Goal: Task Accomplishment & Management: Manage account settings

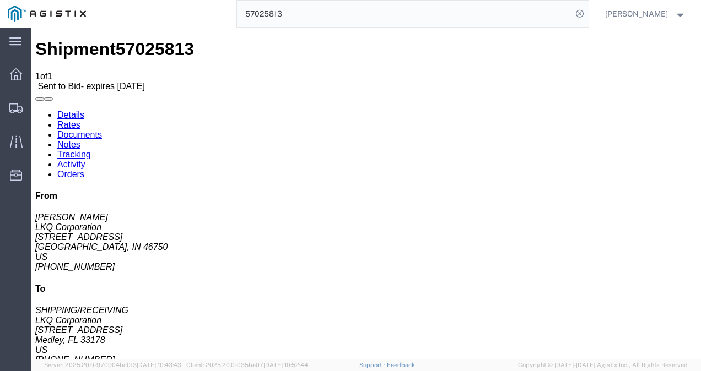
click at [330, 17] on input "57025813" at bounding box center [404, 14] width 335 height 26
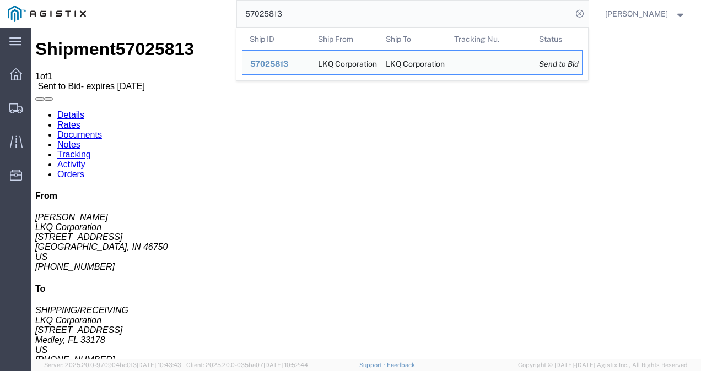
click at [330, 17] on input "57025813" at bounding box center [404, 14] width 335 height 26
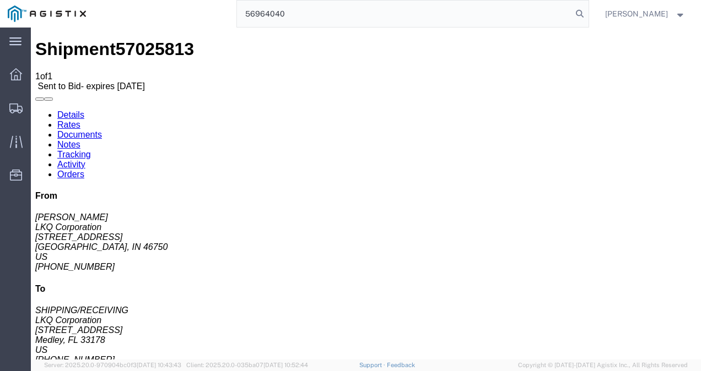
type input "56964040"
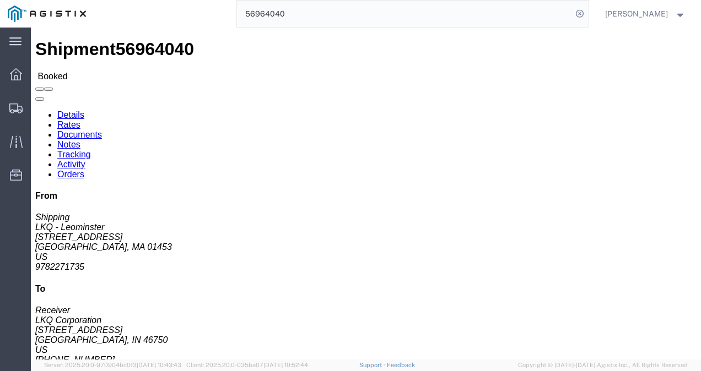
click div "Leg 1 - Truckload Vehicle 1: Standard Dry Van (53 Feet) Number of trucks: 1"
click div "Ship From LKQ - Leominster (Shipping) 1325 1525 Central Street Leominster, MA 0…"
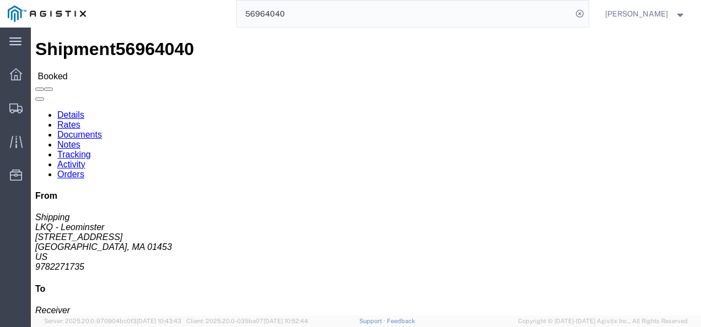
click div "Ship From LKQ - Leominster (Shipping) 1325 1525 Central Street Leominster, MA 0…"
click span "56964040"
copy span "56964040"
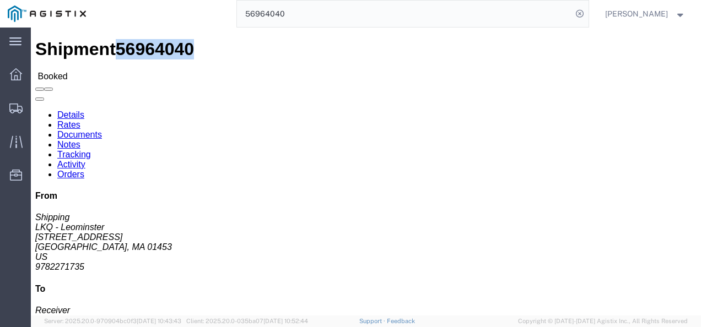
drag, startPoint x: 247, startPoint y: 174, endPoint x: 221, endPoint y: 140, distance: 42.8
click div "Ship To LKQ Corporation (Receiver) 3392 1750 Riverfork Dr Huntington, IN 46750 …"
click span "56964040"
copy span "56964040"
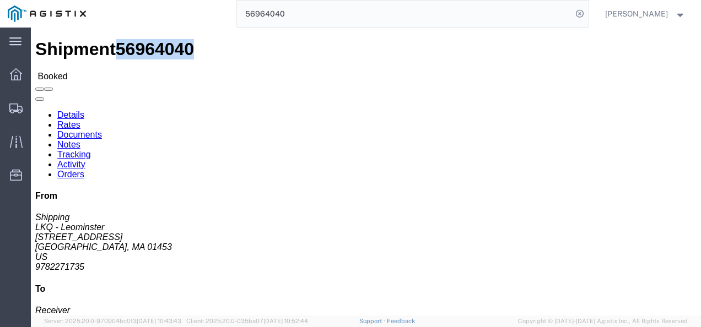
drag, startPoint x: 277, startPoint y: 182, endPoint x: 240, endPoint y: 154, distance: 46.3
click div "Ship From LKQ - Leominster (Shipping) 1325 1525 Central Street Leominster, MA 0…"
click link "Rates"
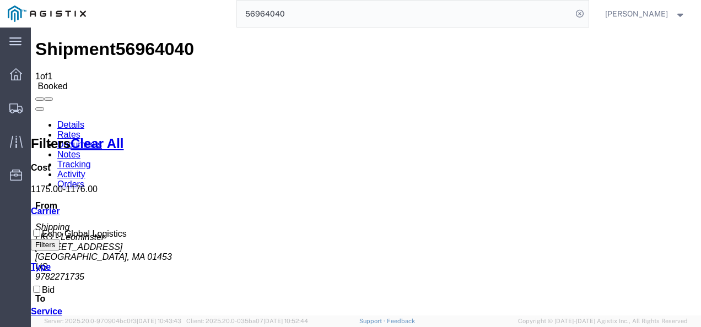
drag, startPoint x: 292, startPoint y: 191, endPoint x: 45, endPoint y: 140, distance: 251.9
drag, startPoint x: 277, startPoint y: 209, endPoint x: 202, endPoint y: 49, distance: 176.7
click at [137, 40] on span "56964040" at bounding box center [155, 49] width 78 height 20
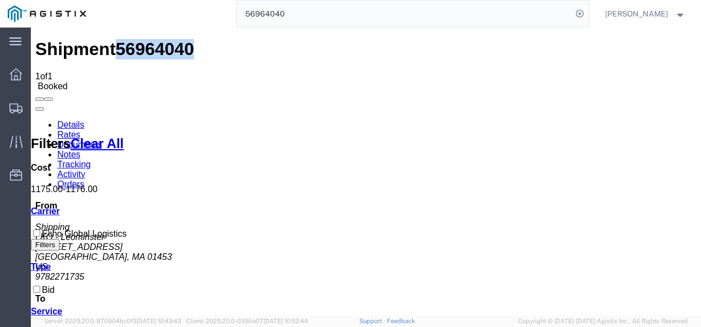
click at [137, 40] on span "56964040" at bounding box center [155, 49] width 78 height 20
copy span "56964040"
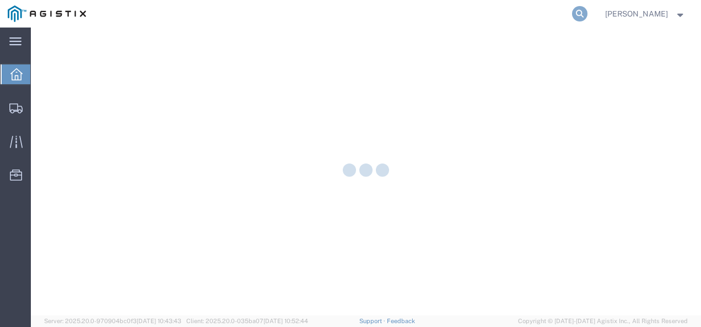
click at [586, 14] on icon at bounding box center [579, 13] width 15 height 15
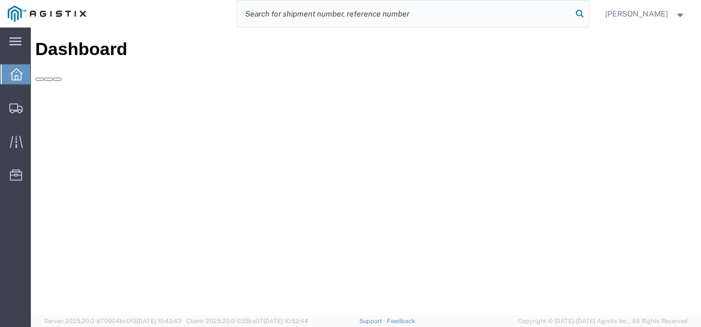
paste input "57010931"
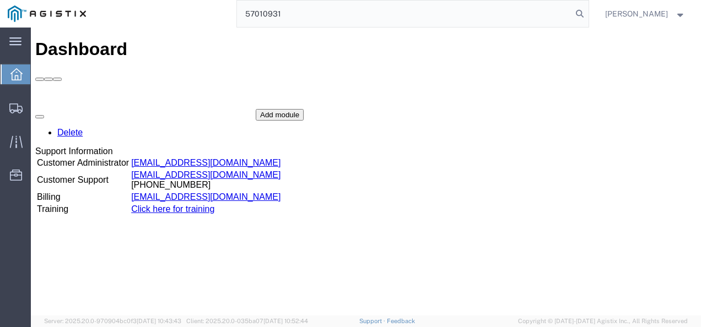
type input "57010931"
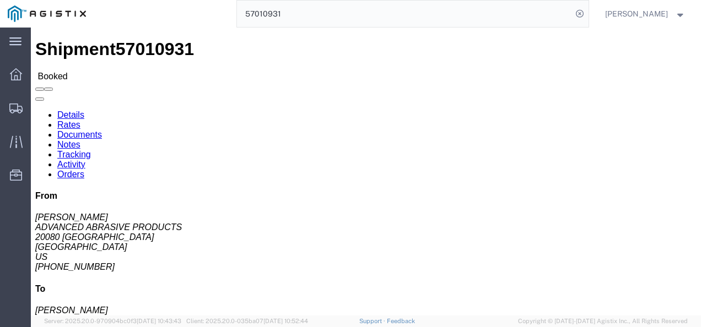
drag, startPoint x: 281, startPoint y: 213, endPoint x: 267, endPoint y: 208, distance: 15.2
click div "Leg 1 - Truckload Vehicle 1: Standard Dry Van (53 Feet) Number of trucks: 1"
drag, startPoint x: 109, startPoint y: 127, endPoint x: 8, endPoint y: 117, distance: 101.3
click div "Ship From ADVANCED ABRASIVE PRODUCTS (CHRIS) 20080 TRENTWOOD CT BROWNSTOWN, MI …"
copy address "20080 TRENTWOOD CT BROWNSTOWN, MI 48183"
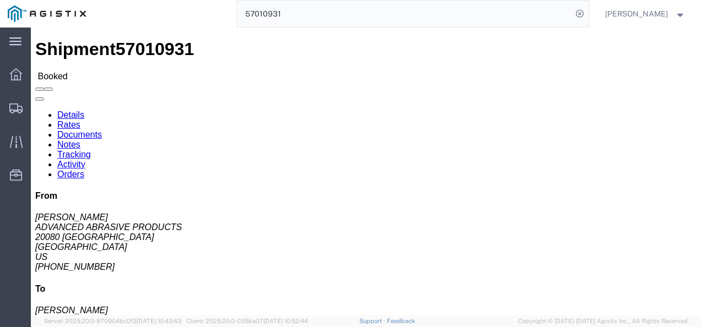
drag, startPoint x: 444, startPoint y: 167, endPoint x: 431, endPoint y: 183, distance: 20.0
click div "Ship From ADVANCED ABRASIVE PRODUCTS (CHRIS) 20080 TRENTWOOD CT BROWNSTOWN, MI …"
drag, startPoint x: 376, startPoint y: 176, endPoint x: 335, endPoint y: 84, distance: 100.9
click div "Ship From ADVANCED ABRASIVE PRODUCTS (CHRIS) 20080 TRENTWOOD CT BROWNSTOWN, MI …"
drag, startPoint x: 378, startPoint y: 167, endPoint x: 437, endPoint y: 275, distance: 122.5
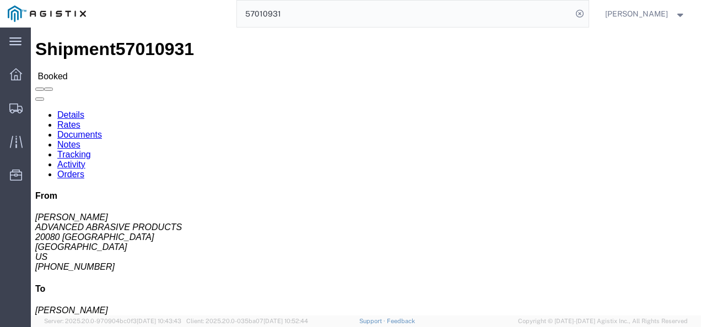
click div "Ship From ADVANCED ABRASIVE PRODUCTS (CHRIS) 20080 TRENTWOOD CT BROWNSTOWN, MI …"
drag, startPoint x: 382, startPoint y: 189, endPoint x: 13, endPoint y: 186, distance: 369.1
click h4 "Routing & Vehicle Information"
click div "Shipment Detail Ship From ADVANCED ABRASIVE PRODUCTS (CHRIS) 20080 TRENTWOOD CT…"
click h4 "To"
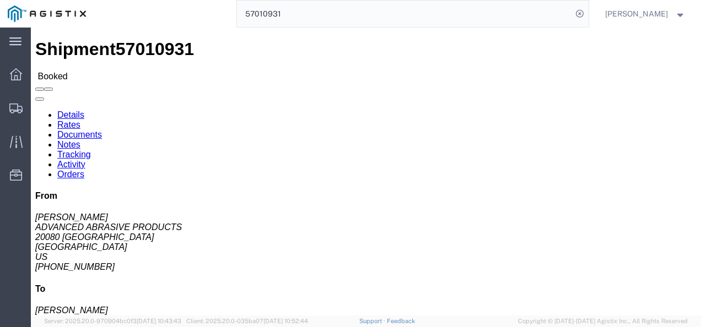
click div "Leg 1 - Truckload Vehicle 1: Standard Dry Van (53 Feet) Number of trucks: 1"
click div "Shipment Detail Ship From ADVANCED ABRASIVE PRODUCTS (CHRIS) 20080 TRENTWOOD CT…"
drag, startPoint x: 297, startPoint y: 176, endPoint x: 304, endPoint y: 204, distance: 28.5
click div "Shipment Detail Ship From ADVANCED ABRASIVE PRODUCTS (CHRIS) 20080 TRENTWOOD CT…"
click at [38, 99] on span "Shipments" at bounding box center [34, 108] width 8 height 22
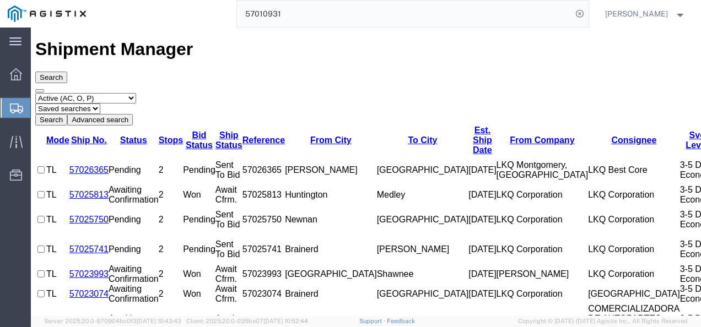
drag, startPoint x: 322, startPoint y: 238, endPoint x: 386, endPoint y: 303, distance: 91.5
click at [322, 239] on div "Shipment Manager Search Select status Active (AC, O, P) All Approved Awaiting C…" at bounding box center [365, 316] width 661 height 555
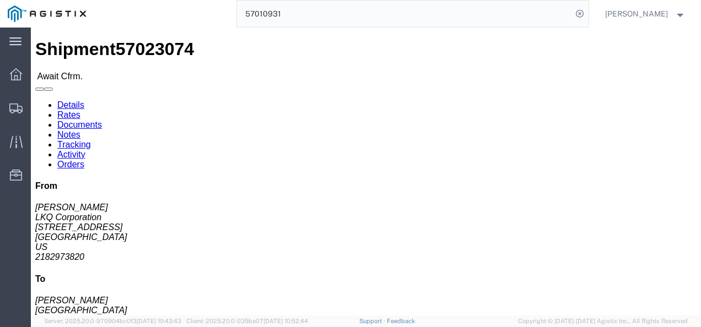
click link "Rates"
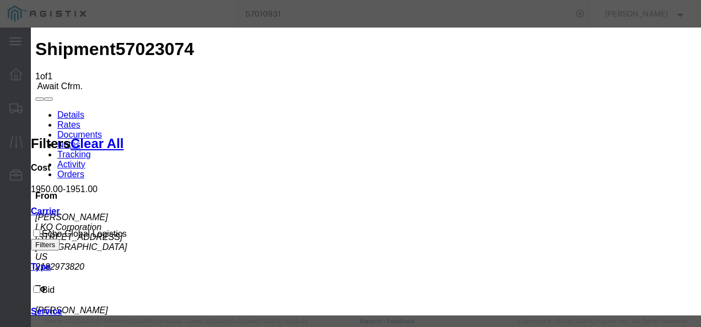
type input "12987389723987"
type input "98721987319287"
type input "9872198379217"
type input "987219837298"
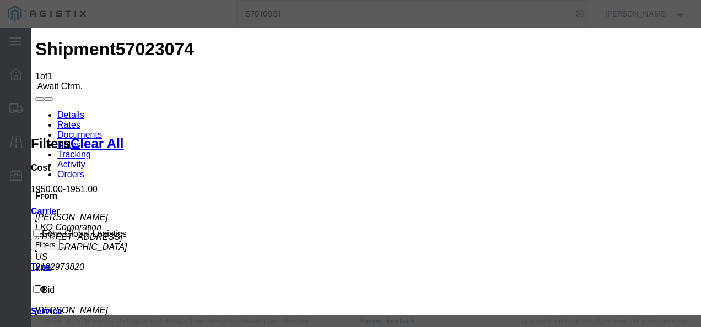
drag, startPoint x: 583, startPoint y: 221, endPoint x: 629, endPoint y: 256, distance: 57.5
drag, startPoint x: 600, startPoint y: 252, endPoint x: 588, endPoint y: 314, distance: 62.9
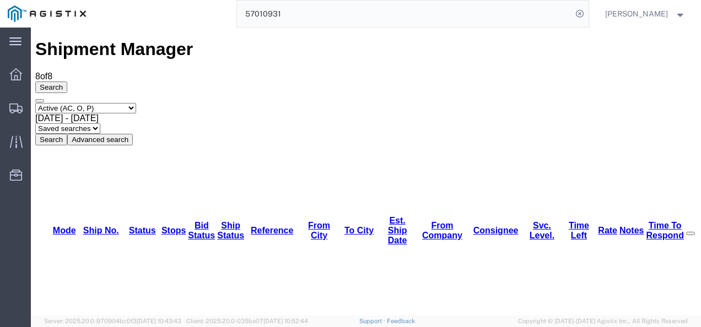
click at [330, 24] on input "57010931" at bounding box center [404, 14] width 335 height 26
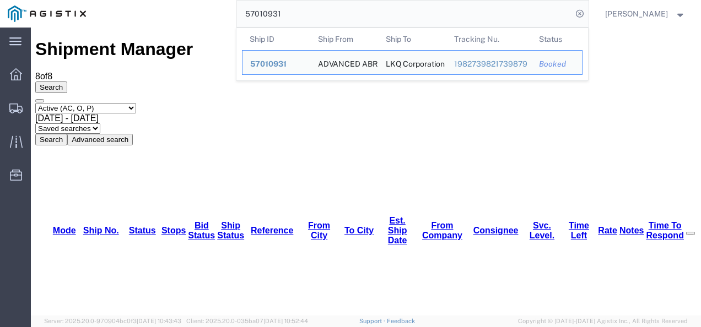
click at [331, 23] on input "57010931" at bounding box center [404, 14] width 335 height 26
click at [331, 21] on input "57010931" at bounding box center [404, 14] width 335 height 26
paste input "6897105"
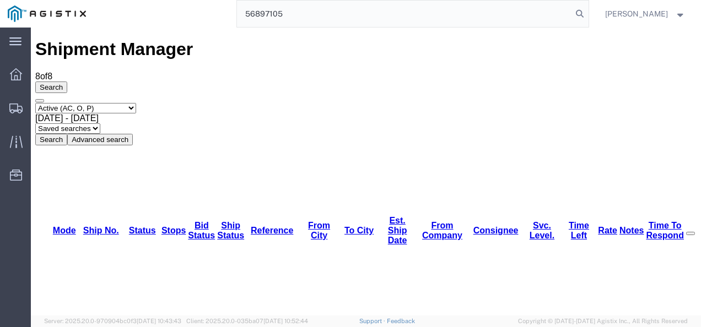
type input "56897105"
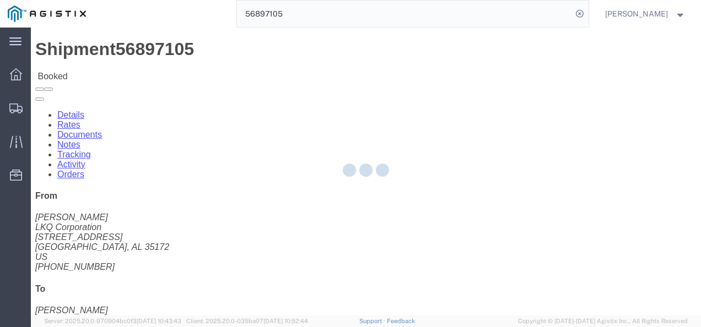
click div "Shipment Detail Ship From LKQ Corporation (Chance Davis) 1130 24559 Highway 79 …"
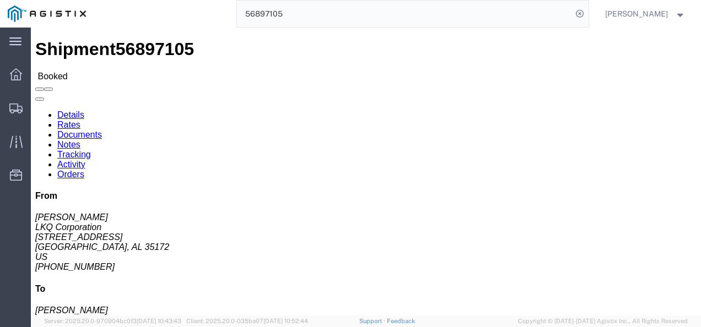
click span "56897105"
copy span "56897105"
click h4 "Routing & Vehicle Information"
click div "Ship From LKQ Corporation (Chance Davis) 1130 24559 Highway 79 North Trafford, …"
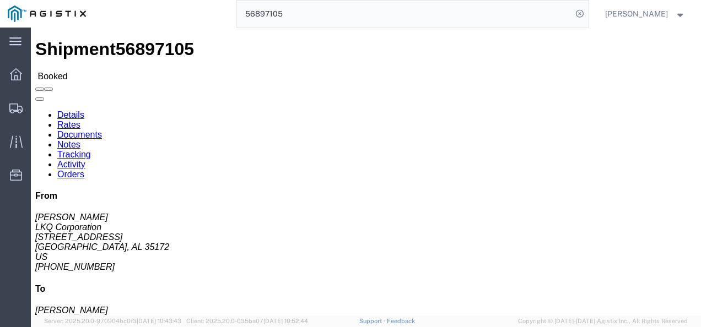
drag, startPoint x: 355, startPoint y: 161, endPoint x: 355, endPoint y: 176, distance: 14.9
click div "Ship From LKQ Corporation (Chance Davis) 1130 24559 Highway 79 North Trafford, …"
drag, startPoint x: 346, startPoint y: 181, endPoint x: 347, endPoint y: 218, distance: 37.5
click div "Shipment Detail Ship From LKQ Corporation (Chance Davis) 1130 24559 Highway 79 …"
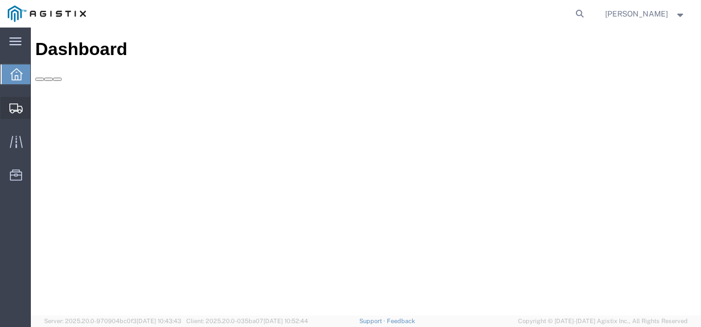
click at [38, 103] on span "Shipments" at bounding box center [34, 108] width 8 height 22
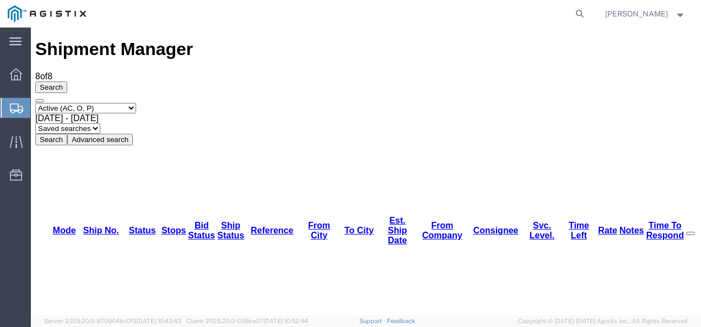
drag, startPoint x: 665, startPoint y: 74, endPoint x: 631, endPoint y: 79, distance: 34.0
click at [665, 103] on div "Select status Active (AC, O, P) All Approved Awaiting Confirmation (AC) Booked …" at bounding box center [365, 124] width 661 height 42
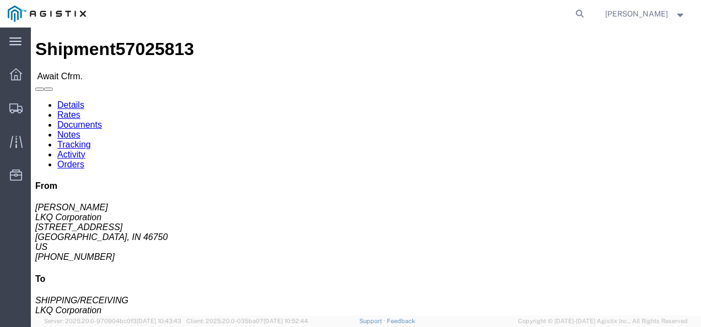
click link "Rates"
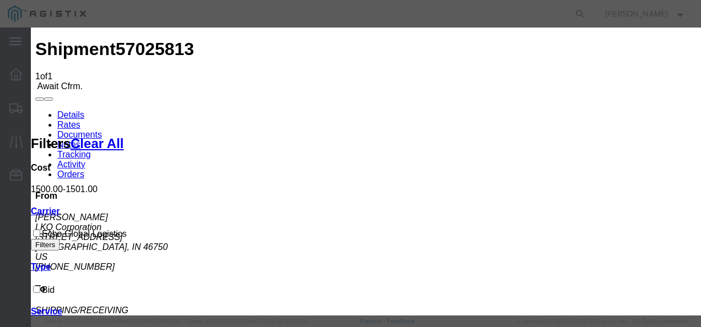
type input "128739821398789"
type input "729837921739"
type input "9872198372987"
type input "9871298"
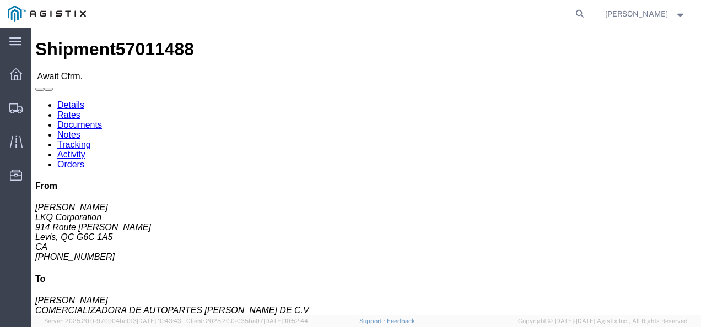
click div "Shipment Detail Ship From LKQ Corporation ([PERSON_NAME]) [STREET_ADDRESS][PERS…"
click link "Rates"
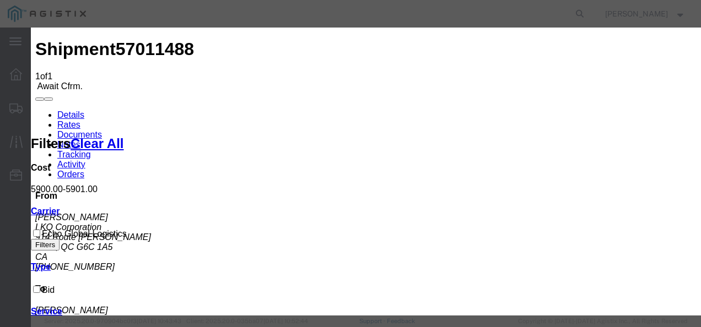
type input "q023982173897"
type input "87219387"
type input "98723987987"
